Goal: Use online tool/utility: Use online tool/utility

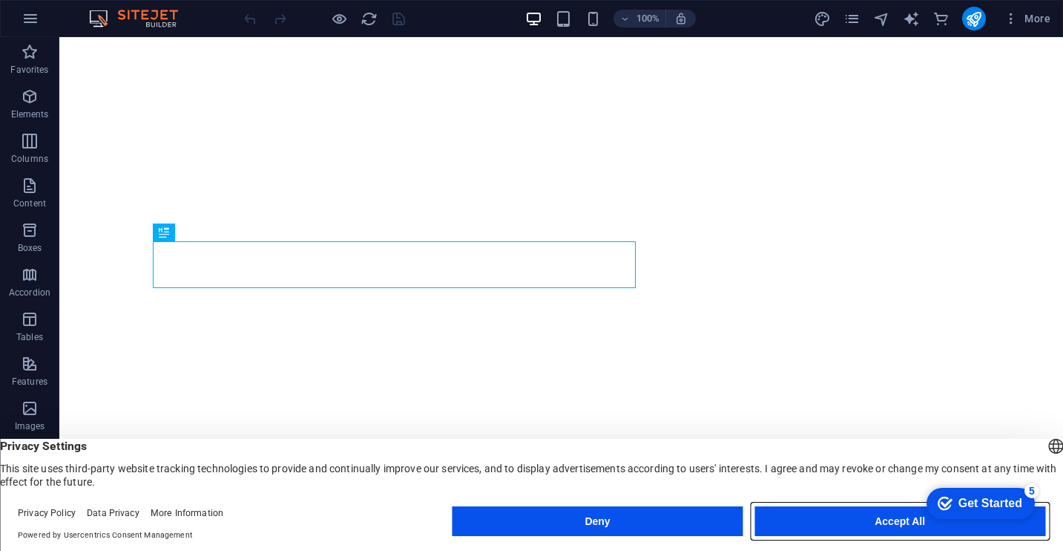
click at [863, 524] on button "Accept All" at bounding box center [900, 521] width 291 height 30
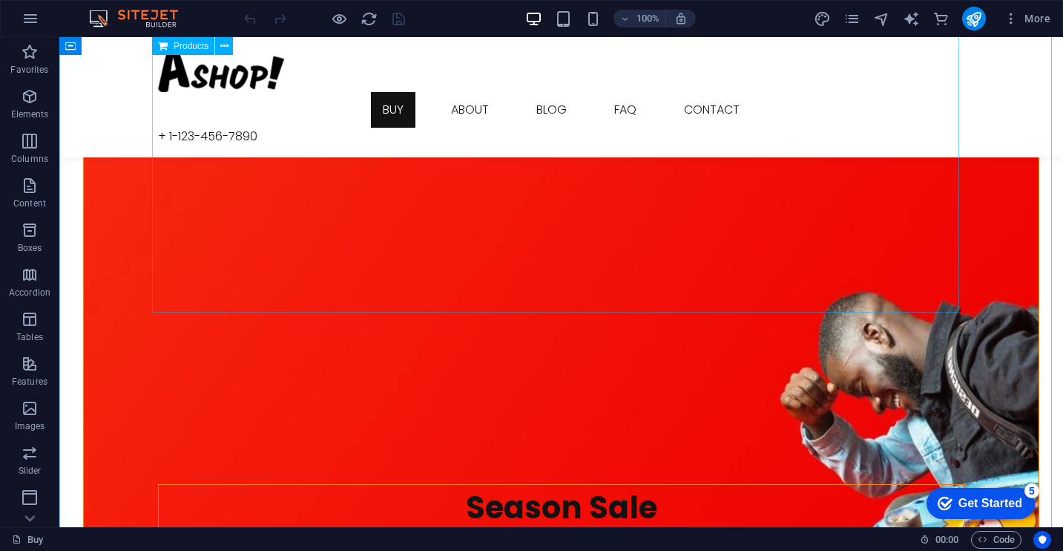
scroll to position [1425, 0]
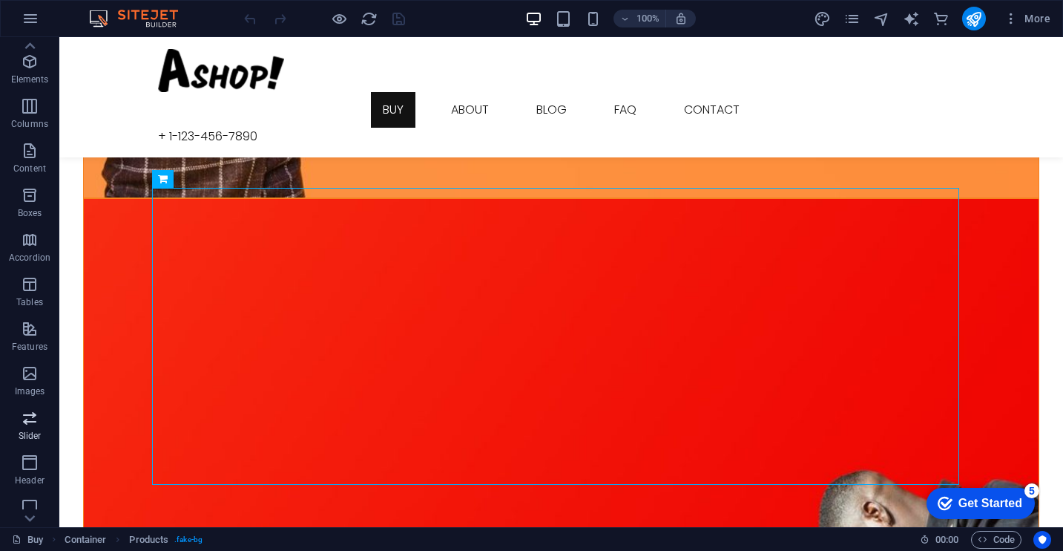
scroll to position [0, 0]
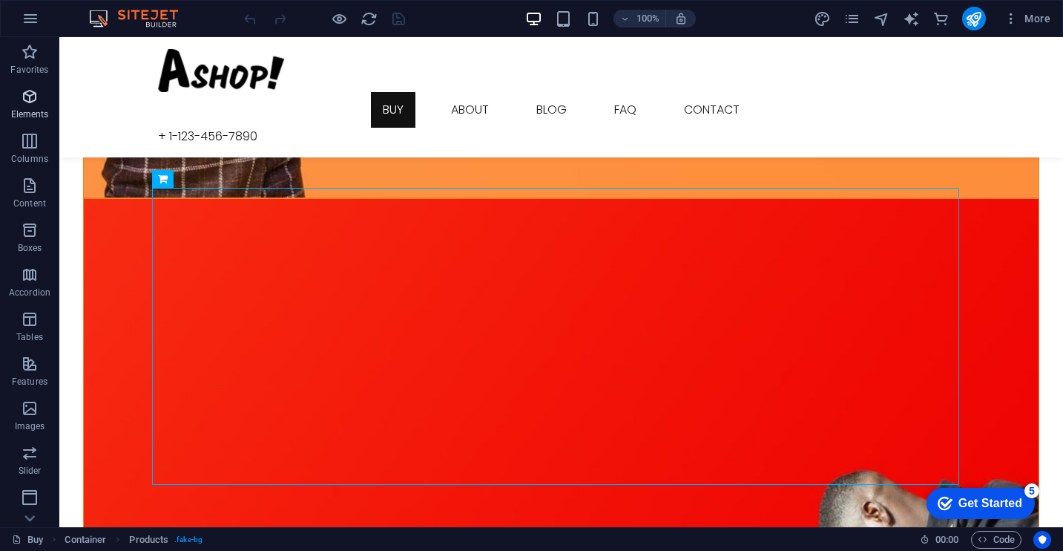
click at [31, 101] on icon "button" at bounding box center [30, 97] width 18 height 18
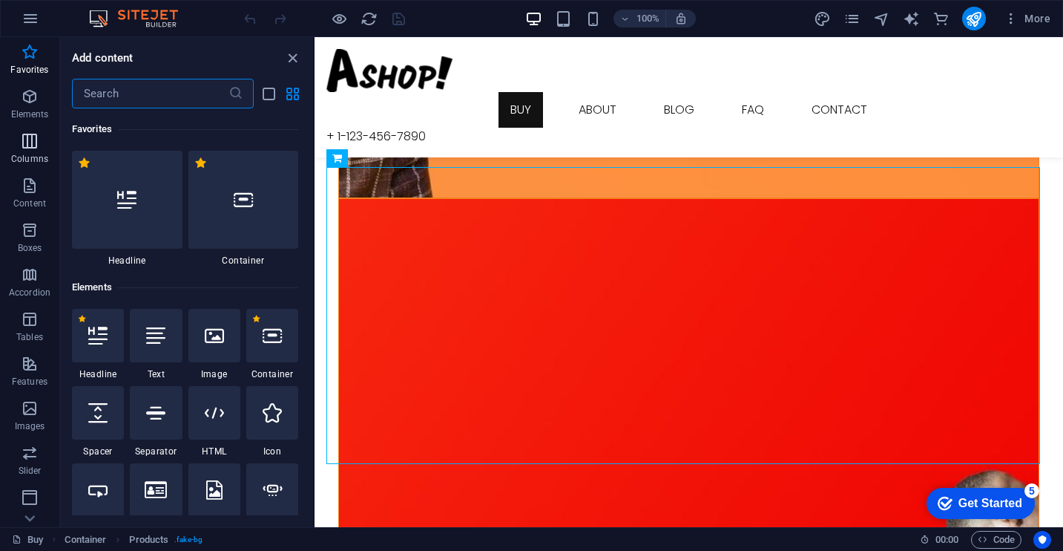
click at [33, 163] on p "Columns" at bounding box center [29, 159] width 37 height 12
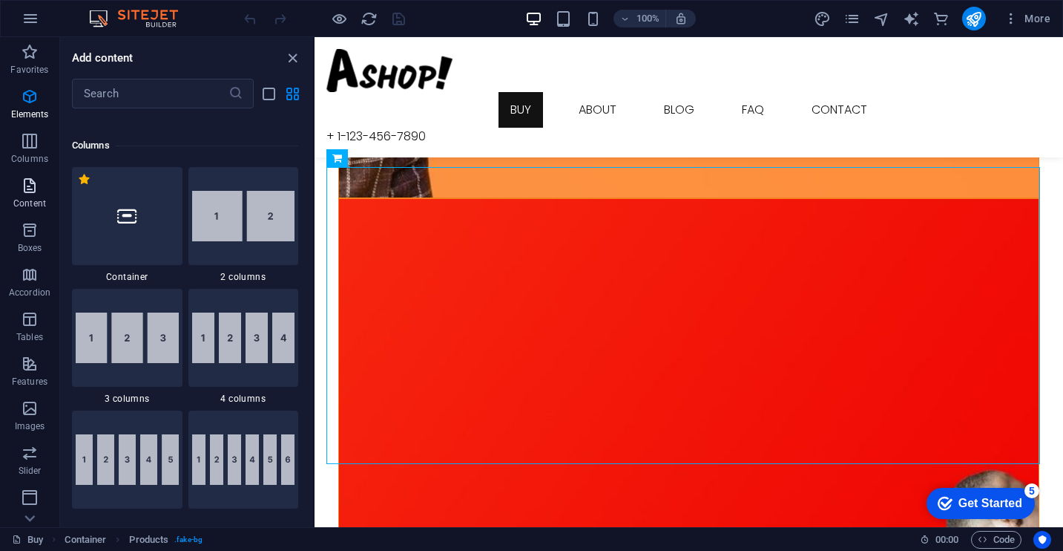
scroll to position [735, 0]
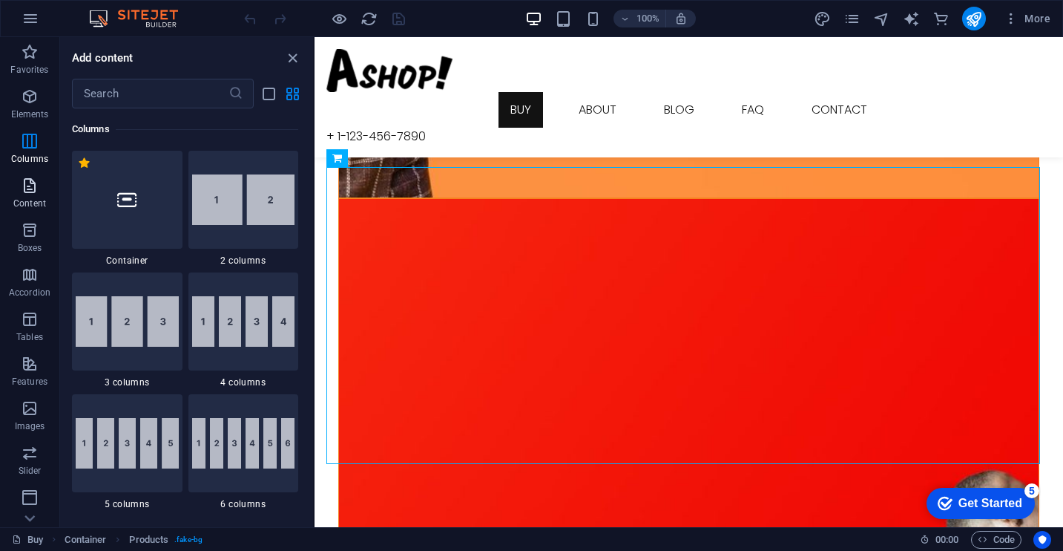
click at [30, 185] on icon "button" at bounding box center [30, 186] width 18 height 18
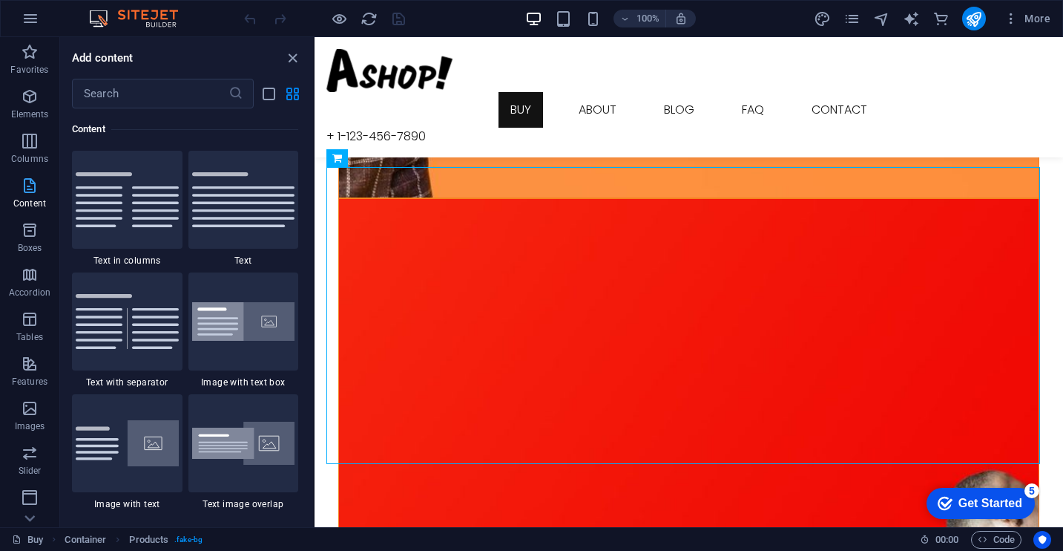
scroll to position [2596, 0]
click at [24, 229] on icon "button" at bounding box center [30, 230] width 18 height 18
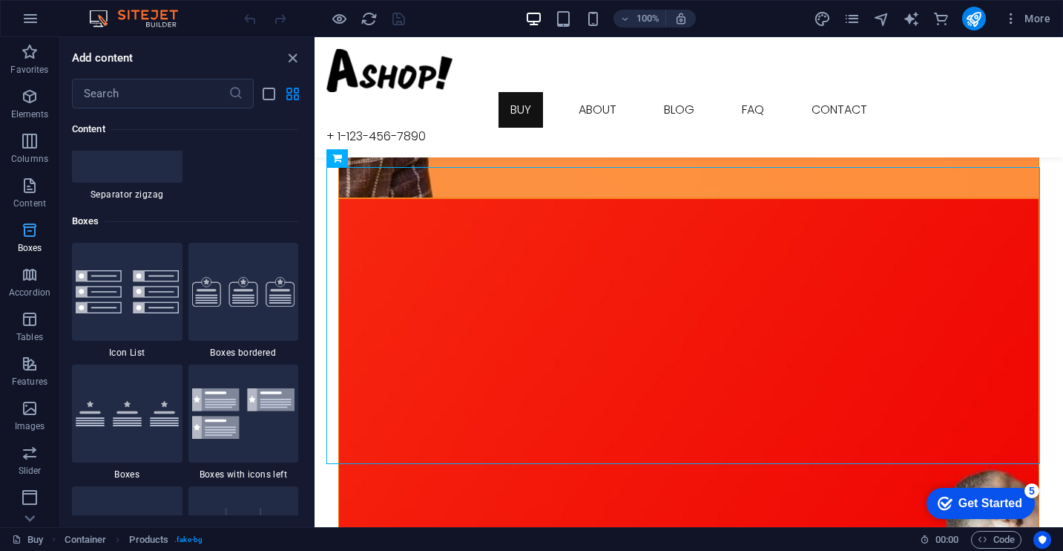
scroll to position [4093, 0]
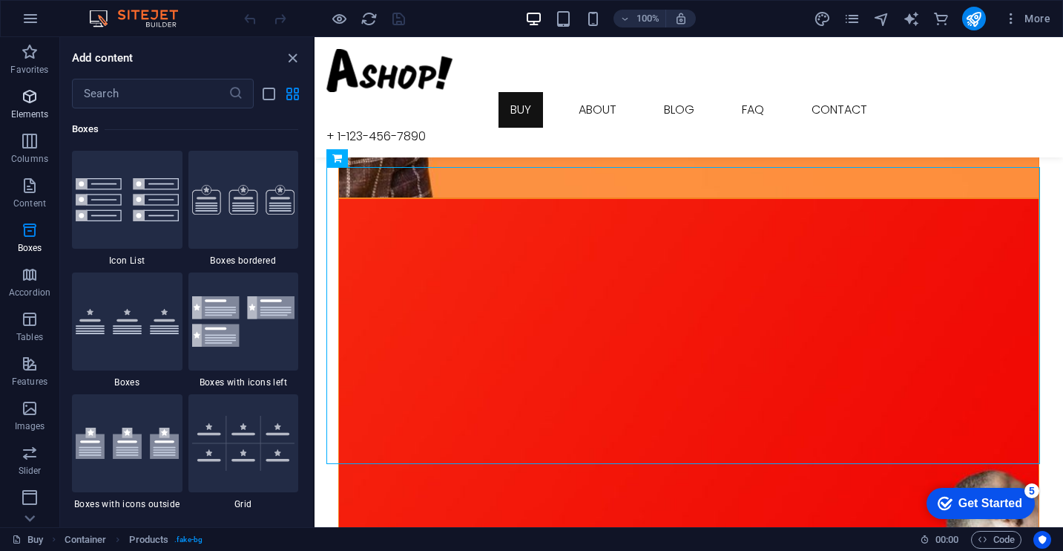
click at [28, 95] on icon "button" at bounding box center [30, 97] width 18 height 18
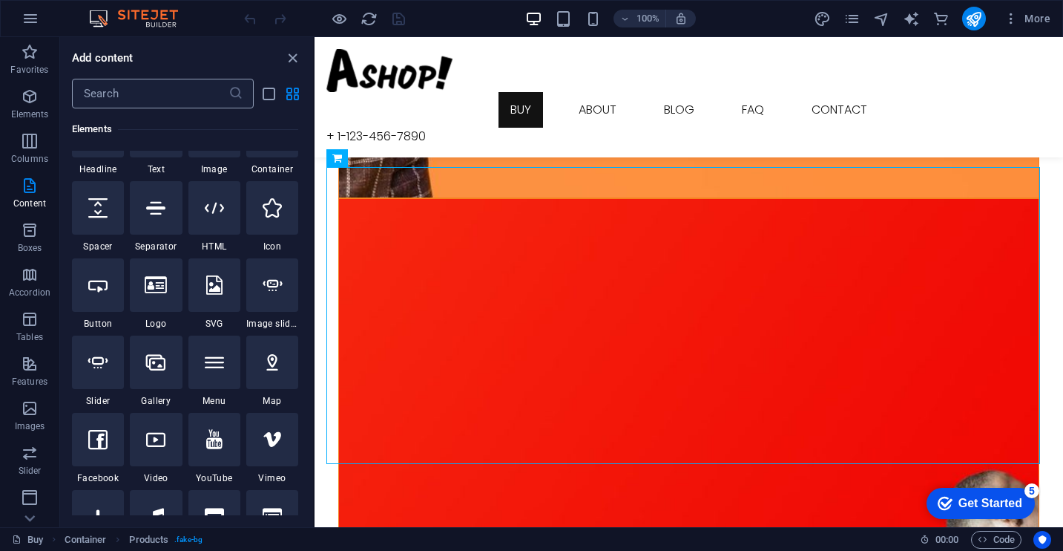
scroll to position [158, 0]
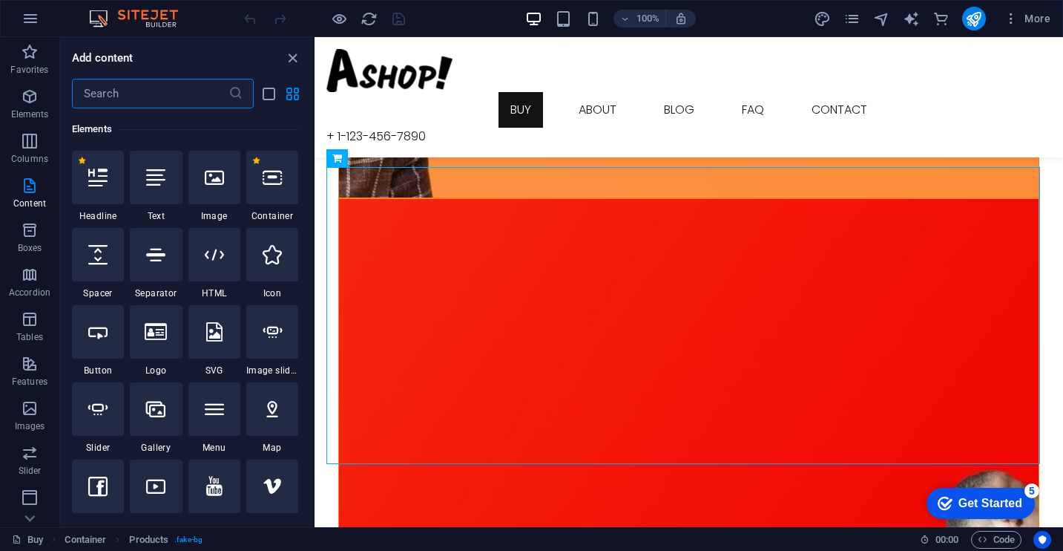
click at [149, 92] on input "text" at bounding box center [150, 94] width 157 height 30
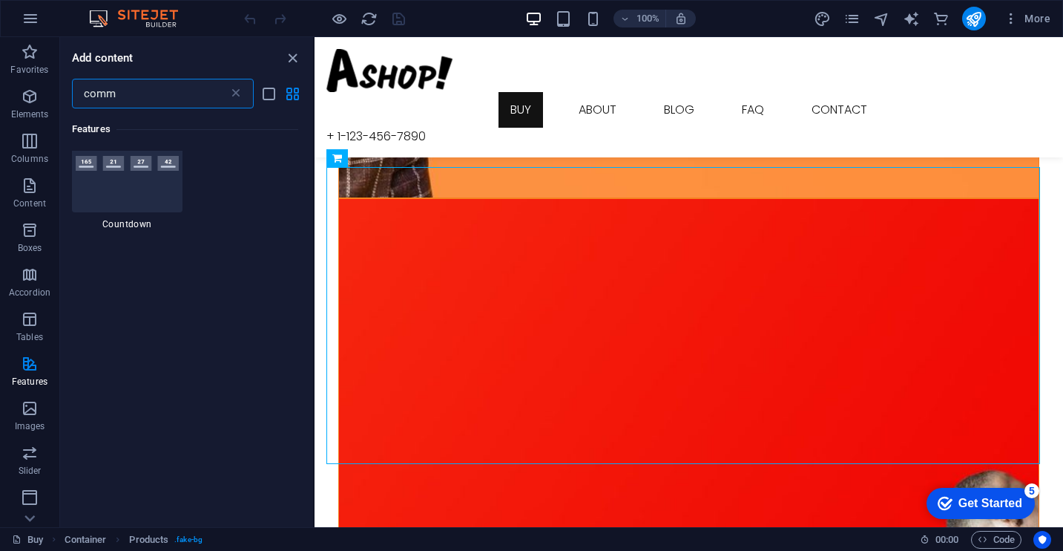
scroll to position [0, 0]
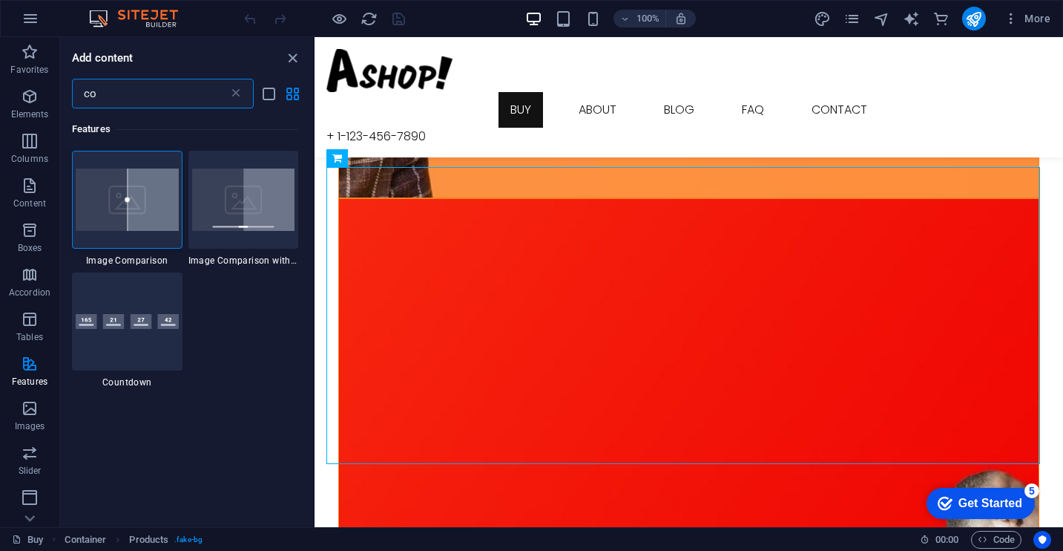
type input "c"
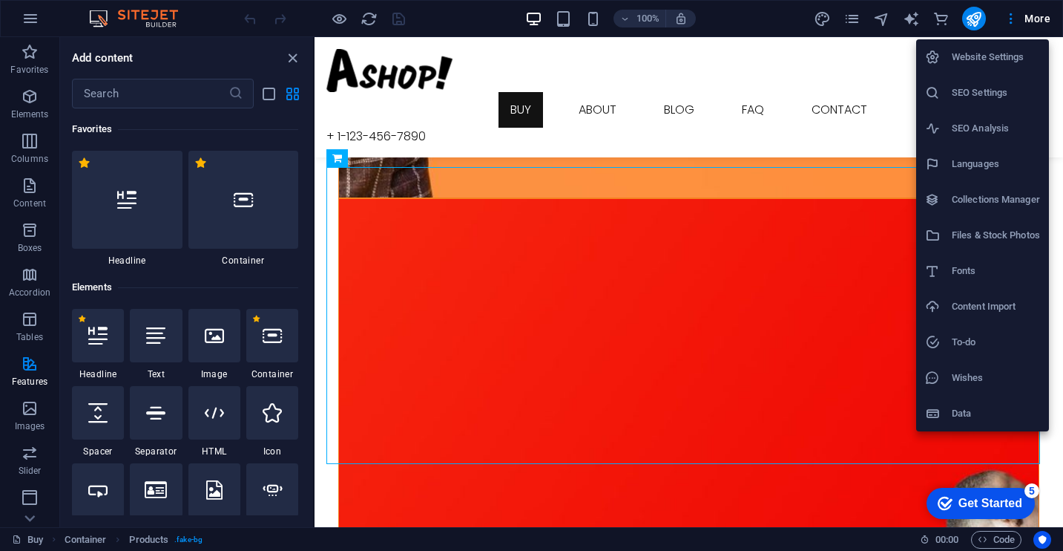
click at [25, 451] on div at bounding box center [531, 275] width 1063 height 551
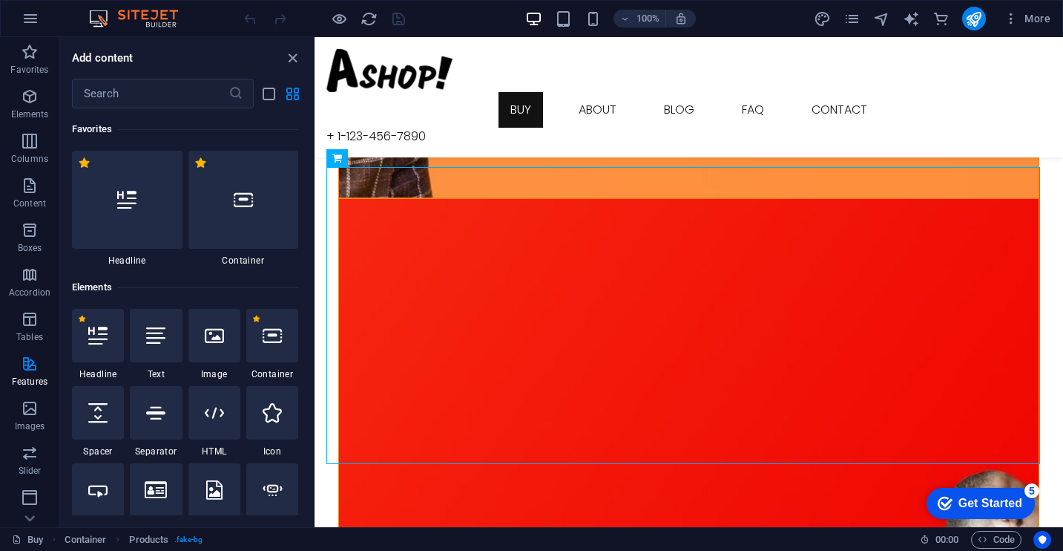
click at [25, 451] on icon "button" at bounding box center [30, 453] width 18 height 18
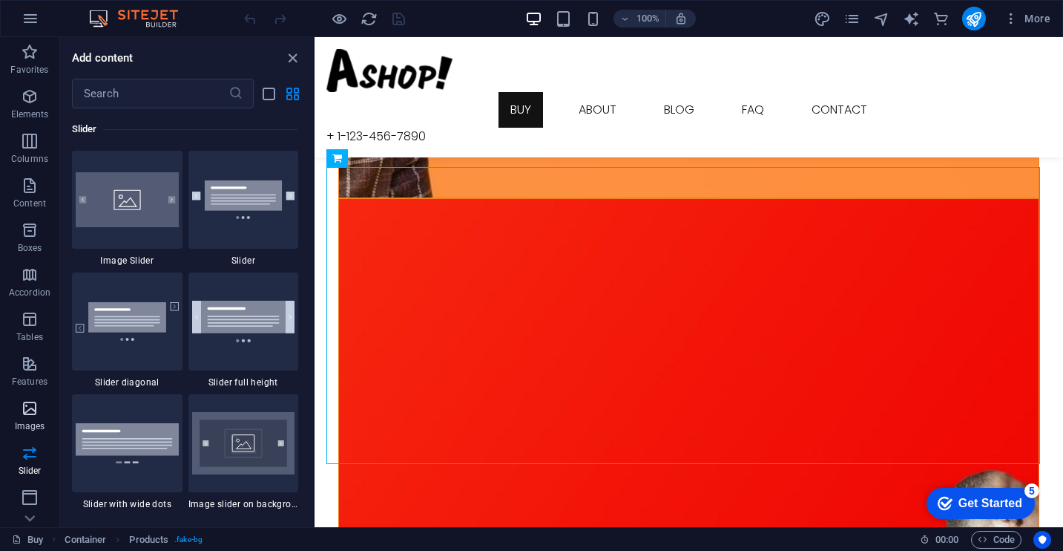
scroll to position [223, 0]
click at [23, 511] on p "Commerce" at bounding box center [29, 515] width 45 height 12
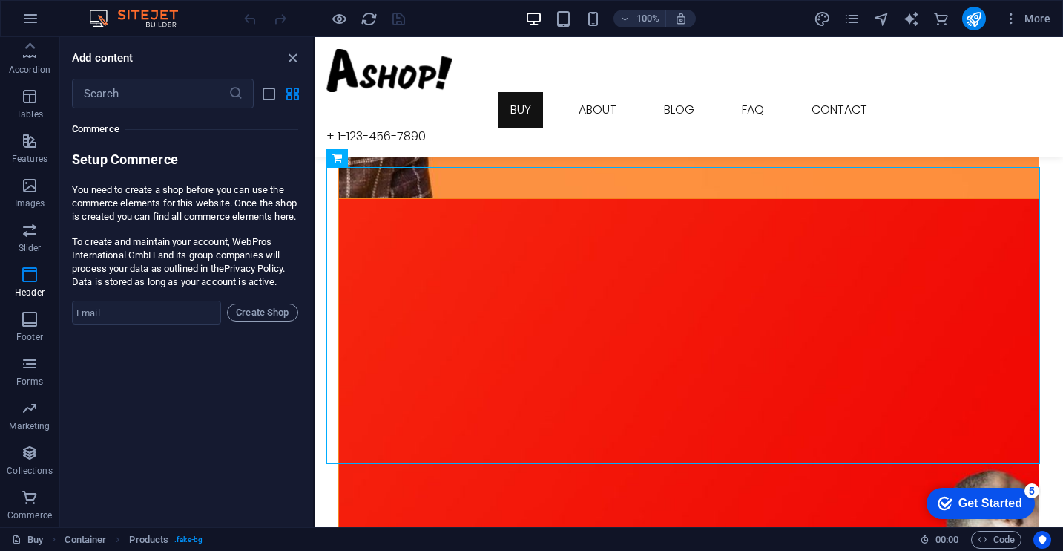
scroll to position [14298, 0]
click at [159, 324] on input "email" at bounding box center [146, 312] width 149 height 24
click at [87, 408] on div "Favorites 1 Star Headline 1 Star Container Elements 1 Star Headline 1 Star Text…" at bounding box center [186, 311] width 253 height 407
click at [136, 324] on input "email" at bounding box center [146, 312] width 149 height 24
click at [120, 437] on div "Favorites 1 Star Headline 1 Star Container Elements 1 Star Headline 1 Star Text…" at bounding box center [186, 311] width 253 height 407
